Goal: Information Seeking & Learning: Learn about a topic

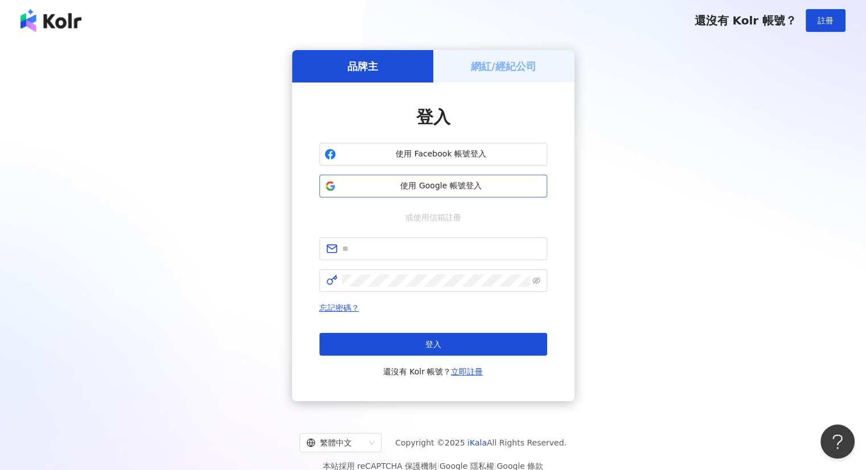
click at [461, 181] on span "使用 Google 帳號登入" at bounding box center [442, 186] width 202 height 11
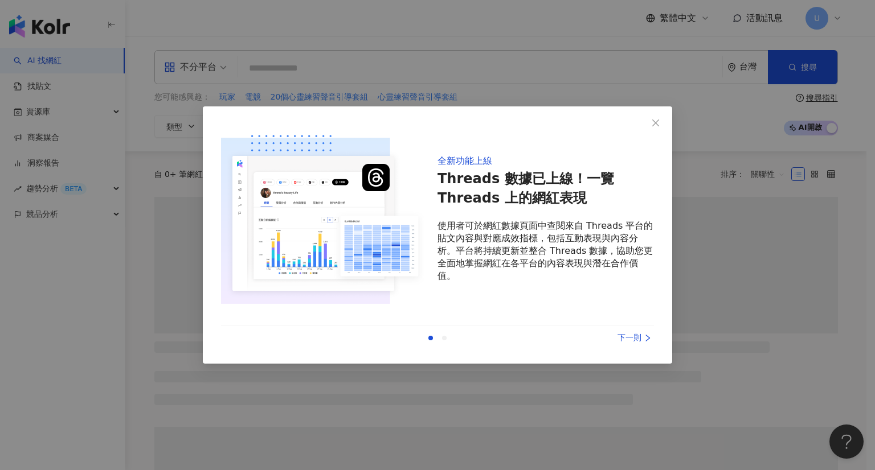
click at [624, 329] on div "上一則 下一則" at bounding box center [437, 338] width 433 height 24
click at [633, 338] on div "下一則" at bounding box center [610, 338] width 85 height 13
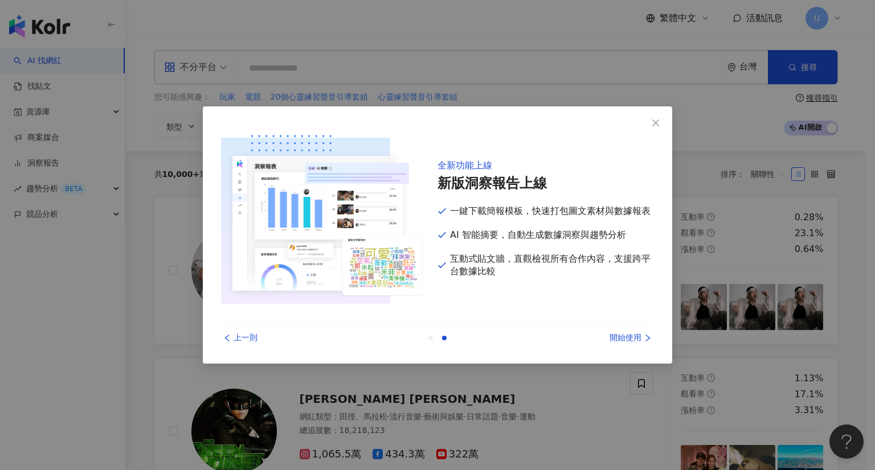
click at [631, 337] on div "開始使用" at bounding box center [610, 338] width 85 height 13
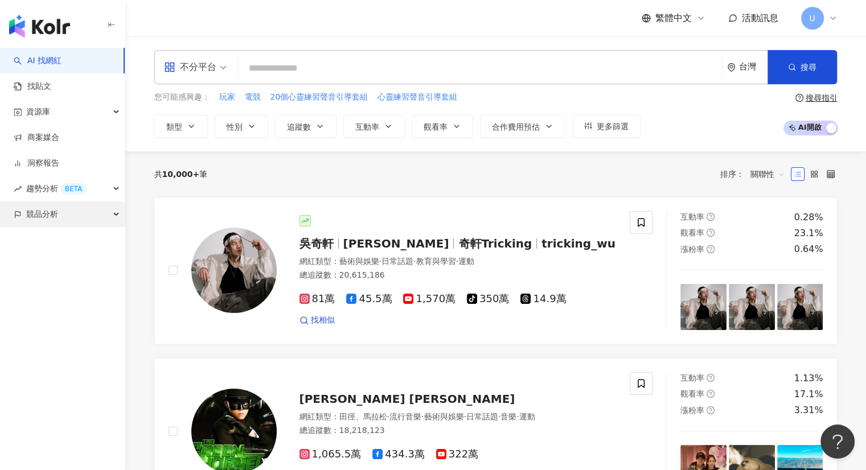
click at [73, 222] on div "競品分析" at bounding box center [62, 215] width 125 height 26
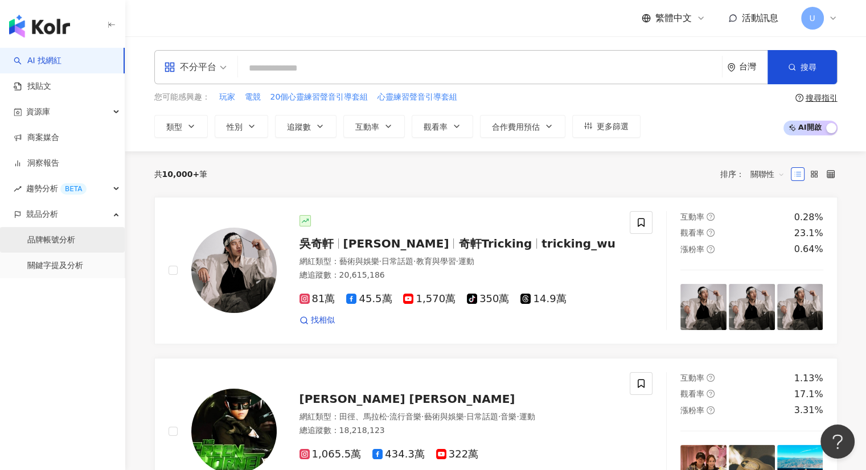
click at [75, 235] on link "品牌帳號分析" at bounding box center [51, 240] width 48 height 11
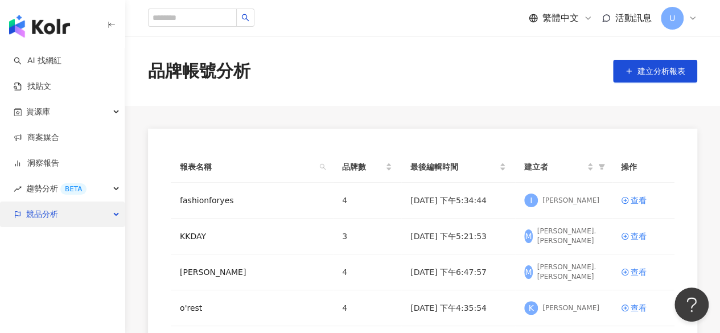
click at [64, 220] on div "競品分析" at bounding box center [62, 215] width 125 height 26
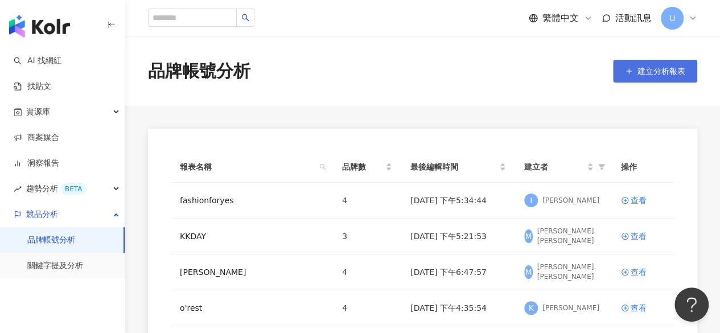
click at [650, 77] on button "建立分析報表" at bounding box center [655, 71] width 84 height 23
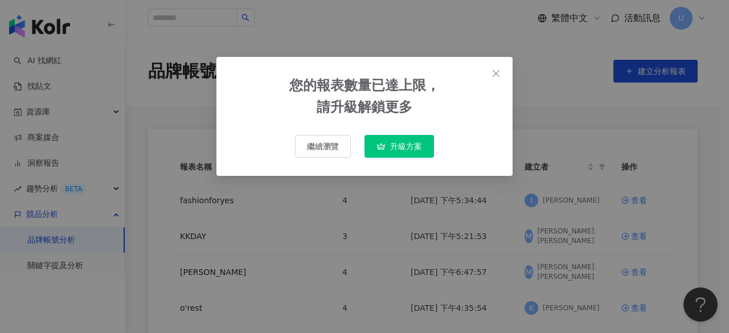
click at [391, 143] on span "升級方案" at bounding box center [406, 146] width 32 height 9
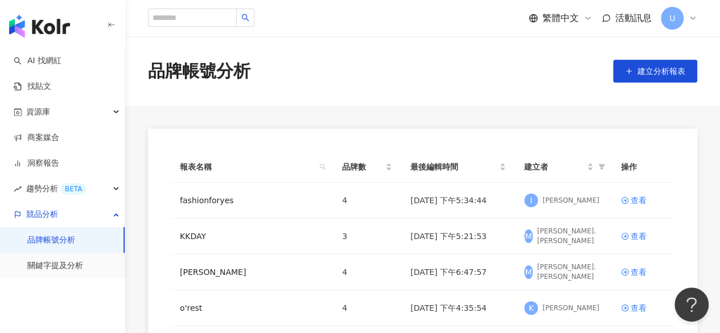
scroll to position [35, 0]
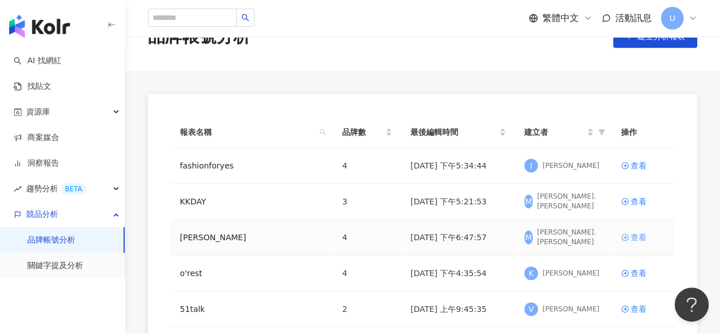
click at [633, 239] on div "查看" at bounding box center [639, 237] width 16 height 13
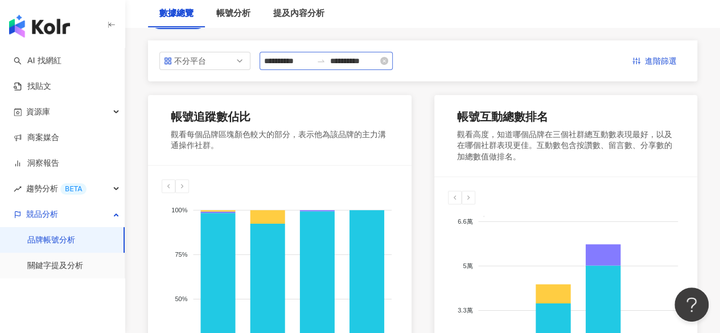
scroll to position [57, 0]
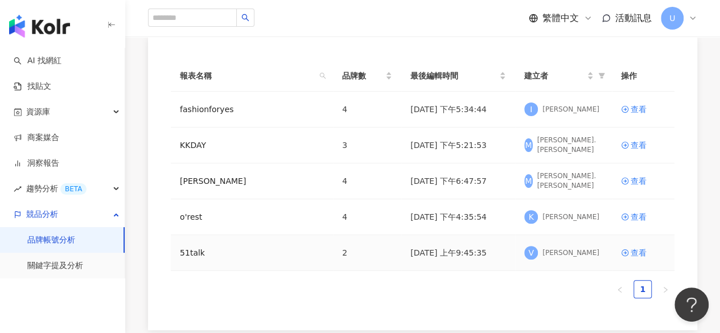
scroll to position [57, 0]
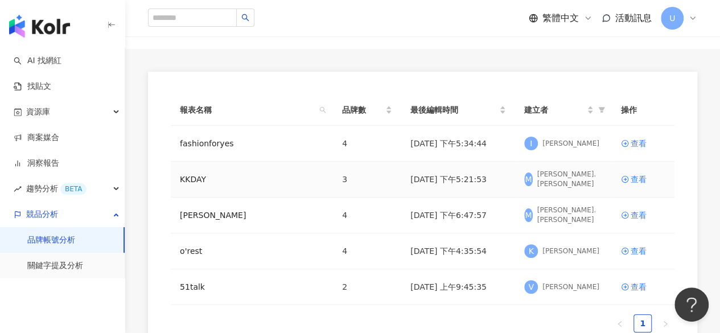
click at [638, 170] on td "查看" at bounding box center [643, 180] width 63 height 36
click at [636, 174] on div "查看" at bounding box center [639, 179] width 16 height 13
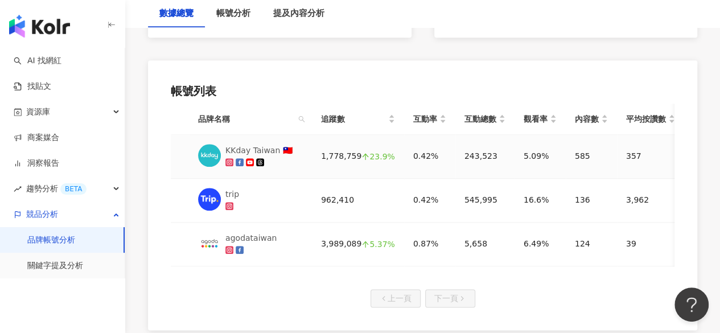
scroll to position [571, 0]
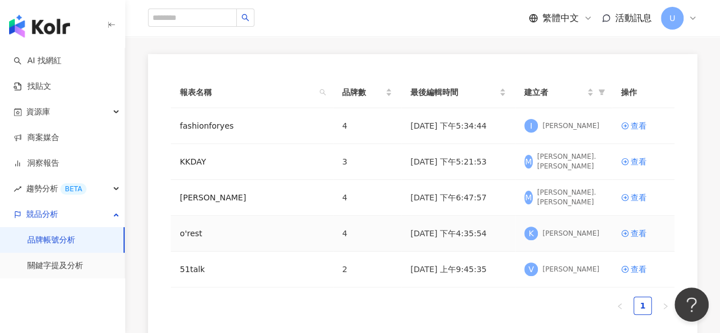
scroll to position [57, 0]
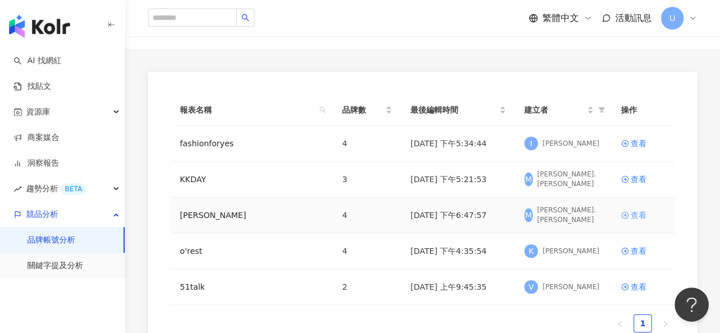
click at [631, 216] on div "查看" at bounding box center [639, 215] width 16 height 13
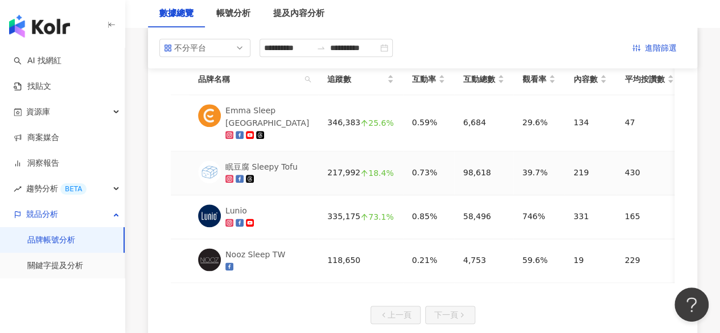
scroll to position [569, 0]
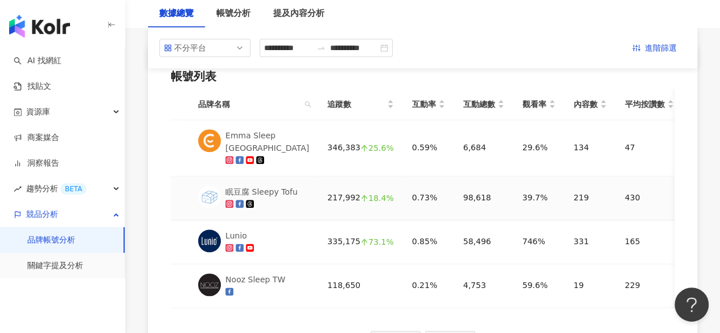
click at [278, 186] on div "眠豆腐 Sleepy Tofu" at bounding box center [262, 192] width 72 height 13
click at [51, 92] on link "找貼文" at bounding box center [33, 86] width 38 height 11
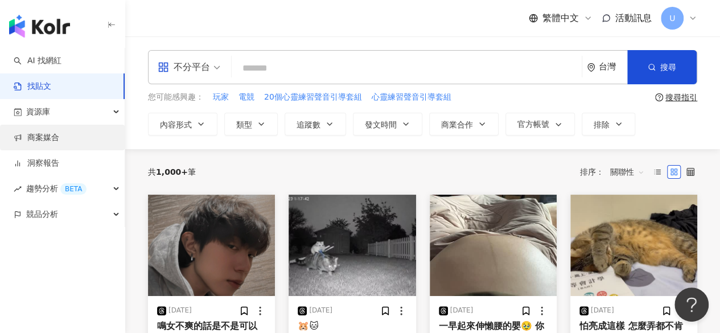
click at [59, 132] on link "商案媒合" at bounding box center [37, 137] width 46 height 11
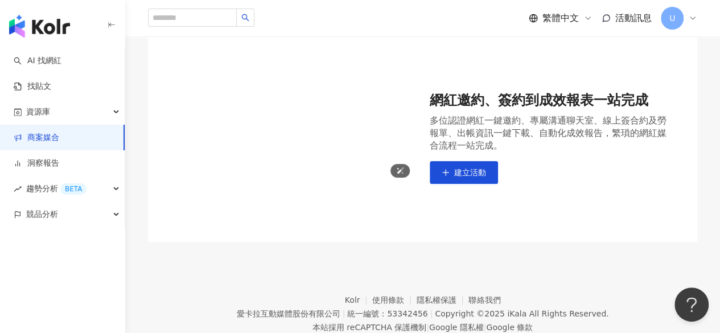
scroll to position [130, 0]
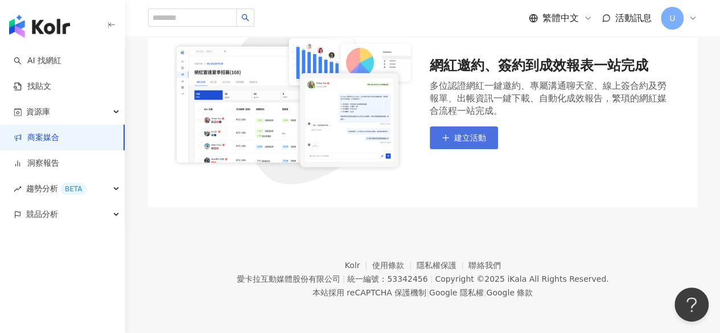
click at [449, 136] on icon "plus" at bounding box center [446, 138] width 8 height 8
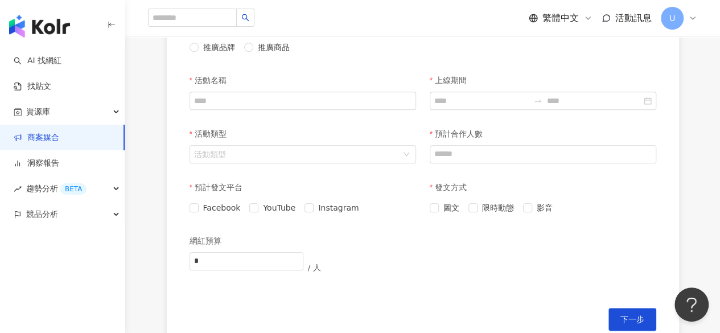
scroll to position [228, 0]
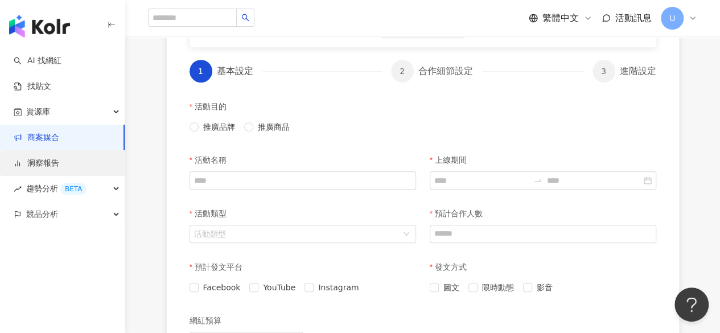
click at [54, 165] on link "洞察報告" at bounding box center [37, 163] width 46 height 11
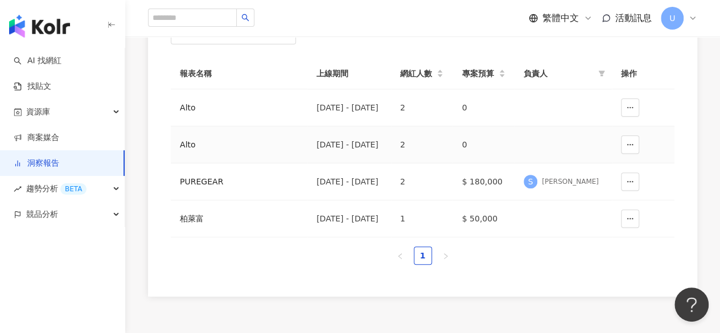
scroll to position [114, 0]
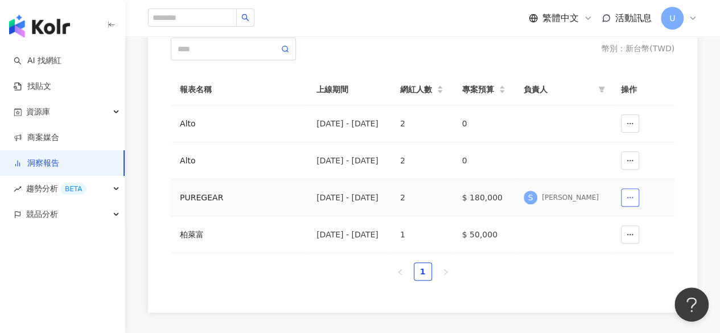
click at [630, 195] on icon "button" at bounding box center [630, 198] width 8 height 8
click at [616, 228] on span "刪除" at bounding box center [613, 225] width 16 height 18
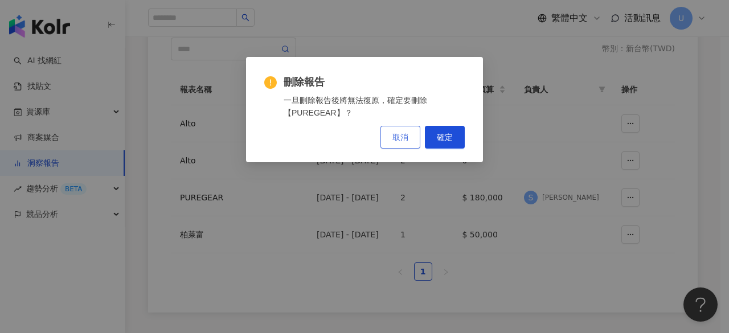
click at [416, 131] on button "取消" at bounding box center [400, 137] width 40 height 23
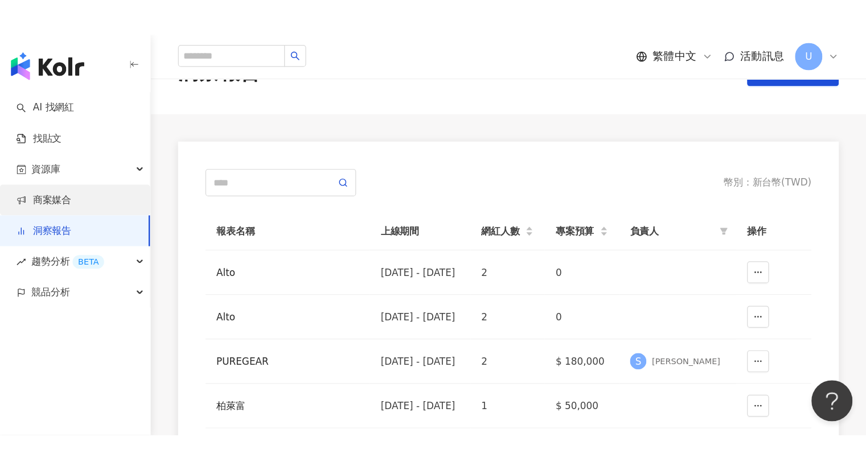
scroll to position [0, 0]
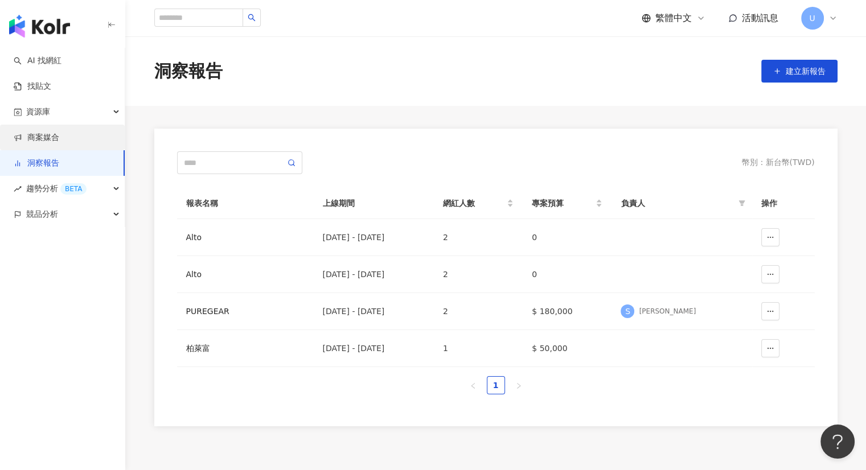
click at [51, 136] on link "商案媒合" at bounding box center [37, 137] width 46 height 11
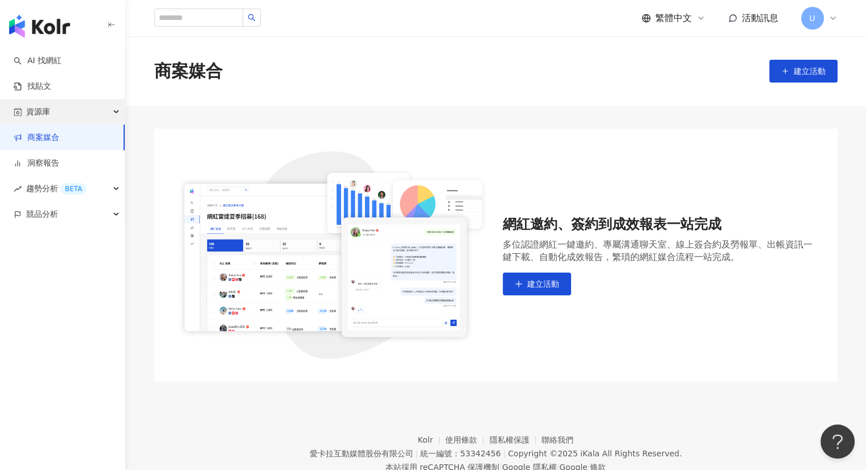
click at [79, 118] on div "資源庫" at bounding box center [62, 112] width 125 height 26
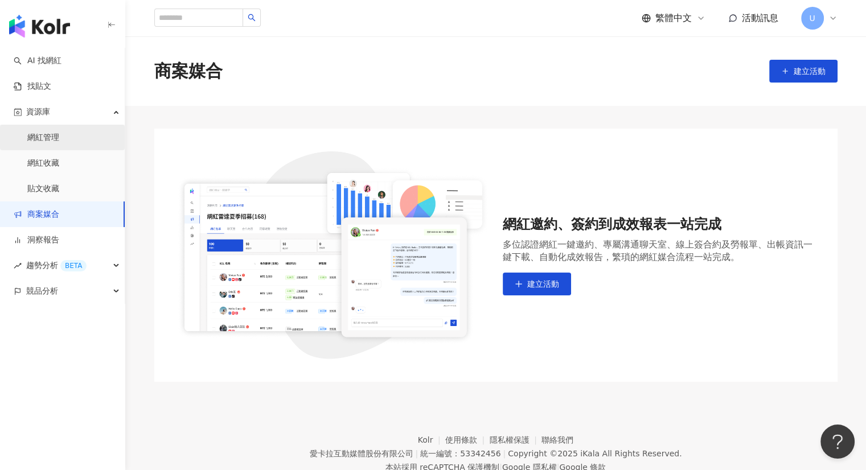
click at [59, 135] on link "網紅管理" at bounding box center [43, 137] width 32 height 11
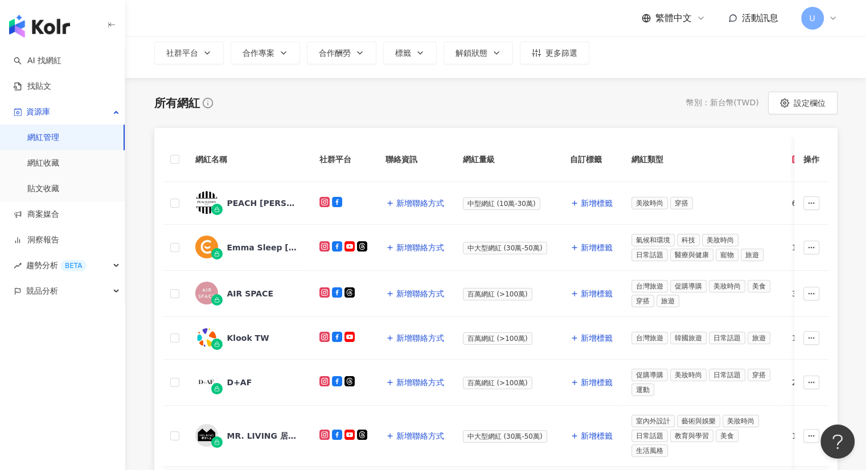
scroll to position [57, 0]
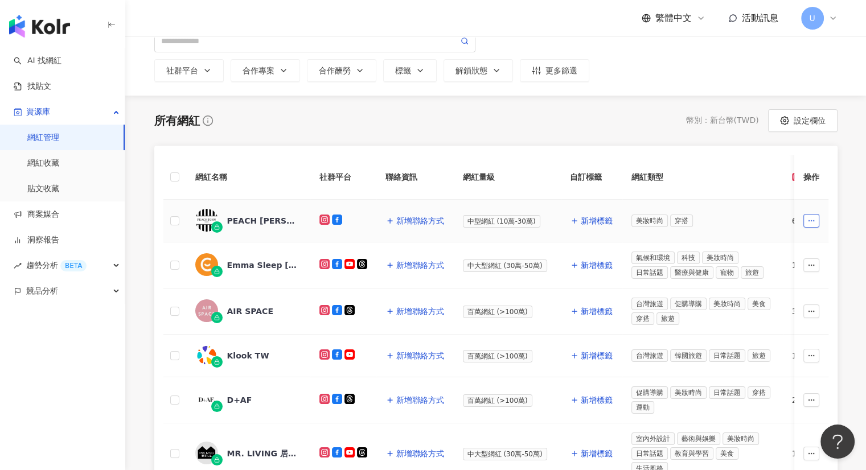
click at [816, 214] on button "button" at bounding box center [811, 221] width 16 height 14
click at [358, 227] on td at bounding box center [343, 221] width 66 height 43
click at [406, 219] on span "新增聯絡方式" at bounding box center [420, 220] width 48 height 9
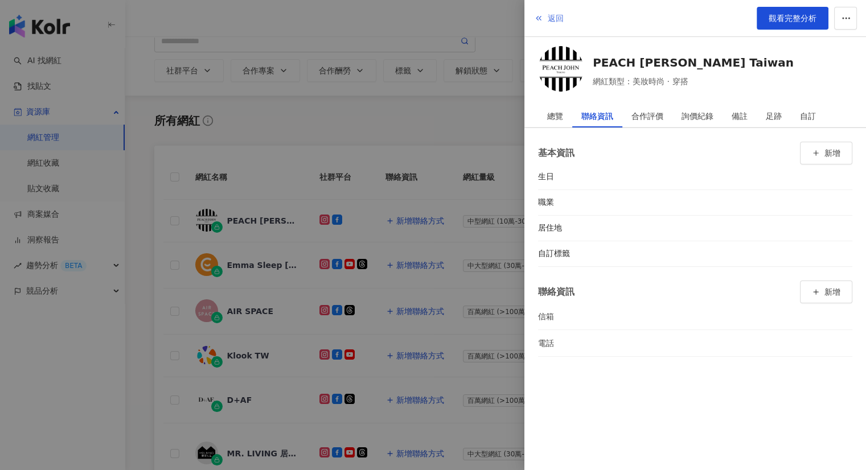
click at [554, 15] on span "返回" at bounding box center [556, 18] width 16 height 9
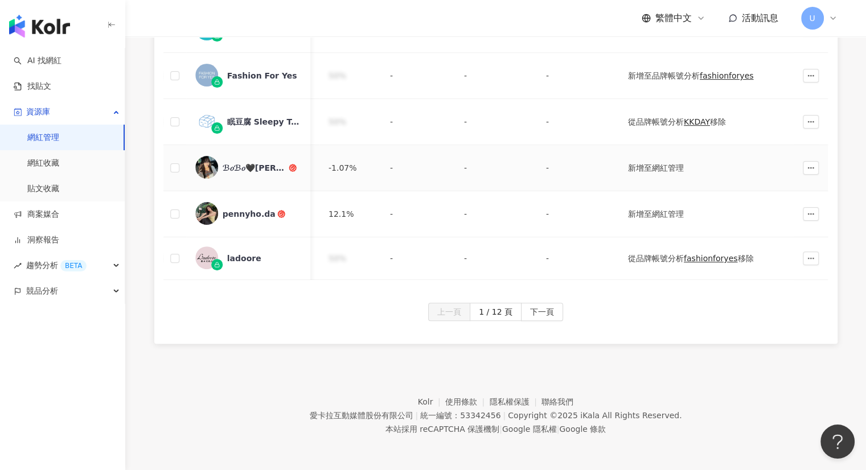
scroll to position [479, 0]
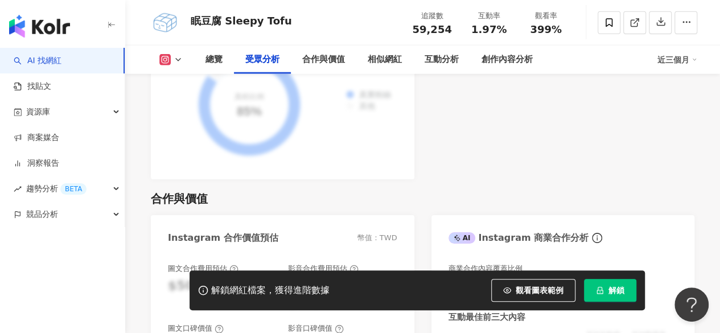
scroll to position [1651, 0]
